Goal: Task Accomplishment & Management: Manage account settings

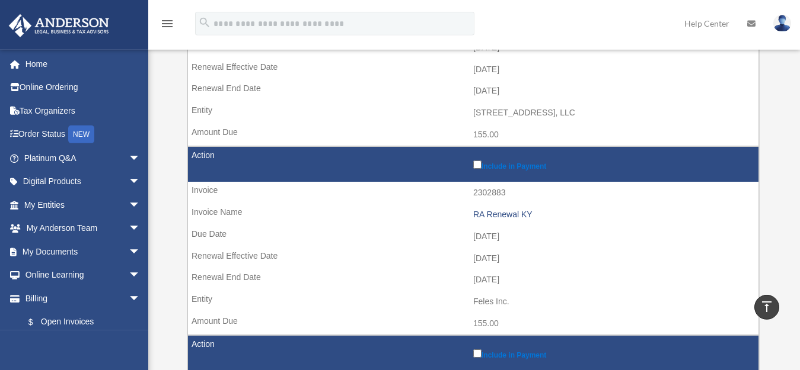
scroll to position [1391, 0]
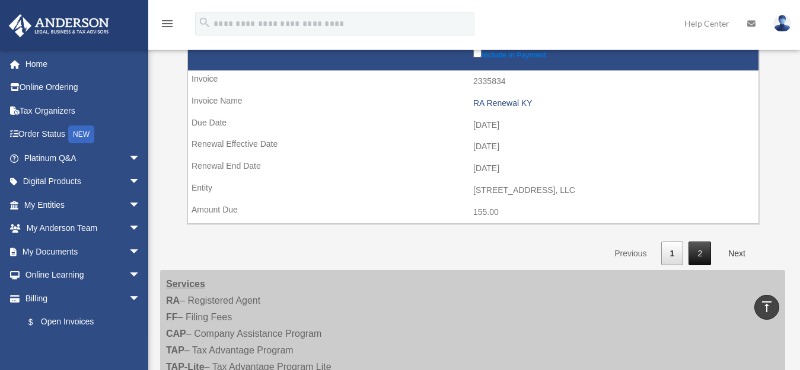
click at [701, 242] on link "2" at bounding box center [699, 254] width 23 height 24
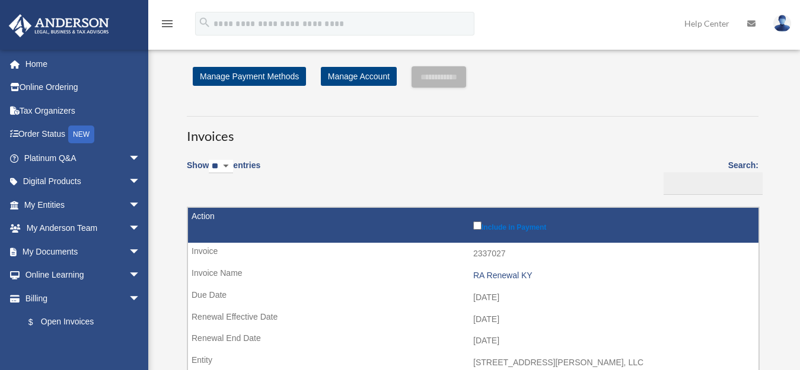
scroll to position [301, 0]
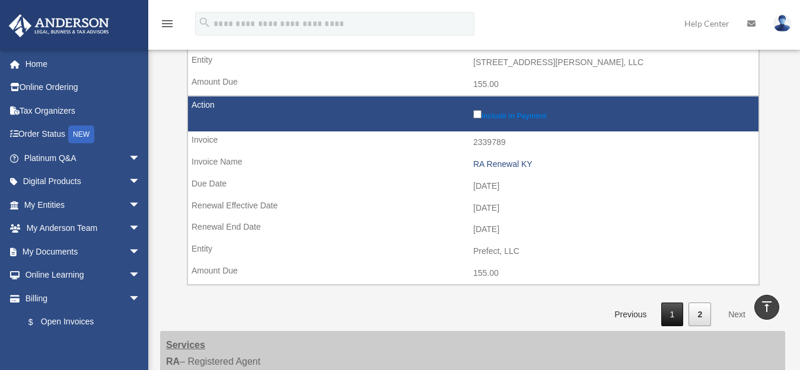
click at [672, 312] on link "1" at bounding box center [672, 315] width 23 height 24
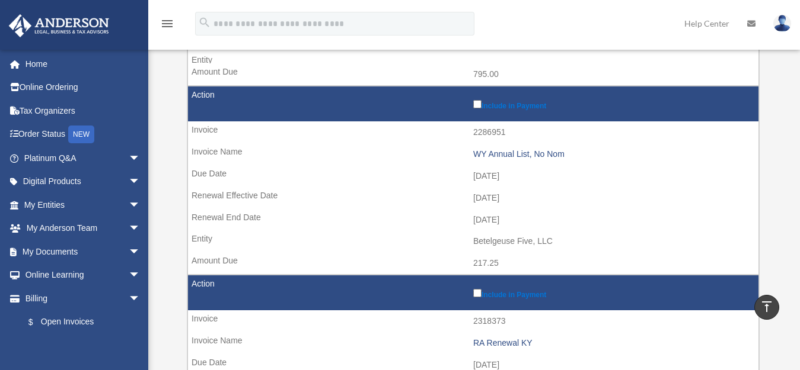
scroll to position [0, 0]
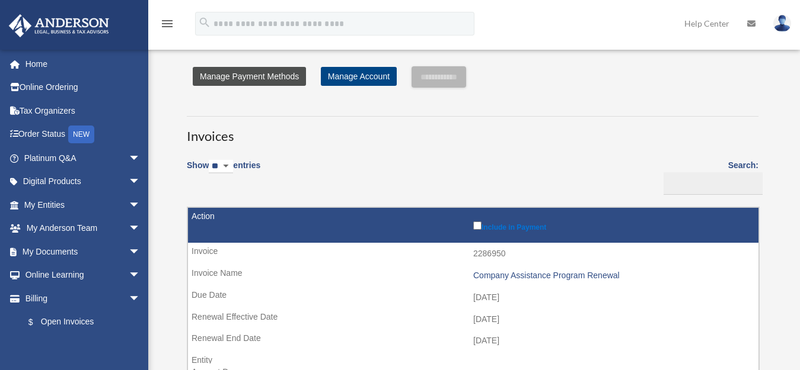
click at [244, 76] on link "Manage Payment Methods" at bounding box center [249, 76] width 113 height 19
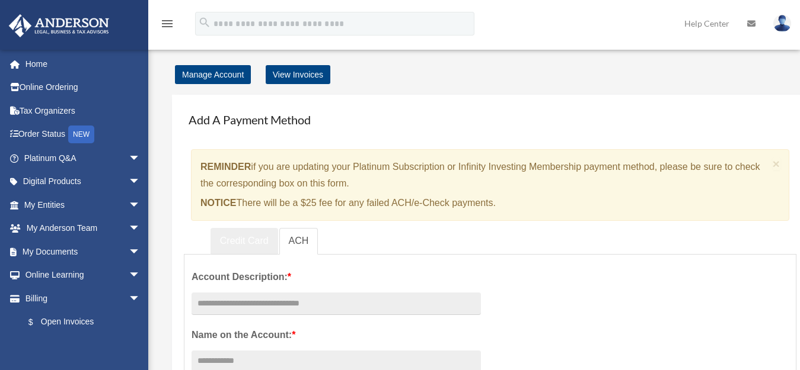
click at [241, 242] on link "Credit Card" at bounding box center [244, 241] width 68 height 27
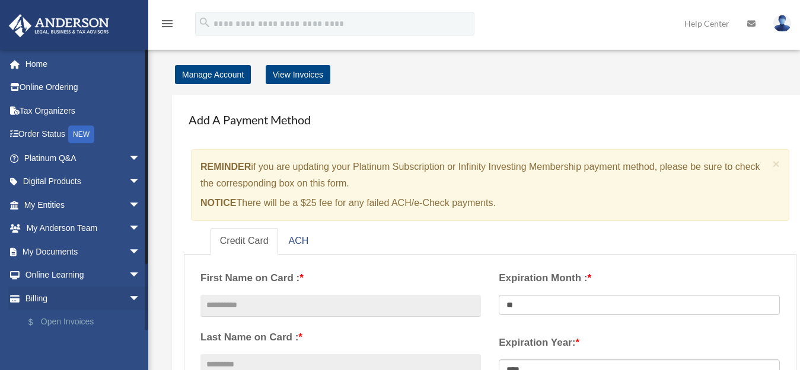
click at [69, 318] on link "$ Open Invoices" at bounding box center [88, 323] width 142 height 24
